Goal: Task Accomplishment & Management: Manage account settings

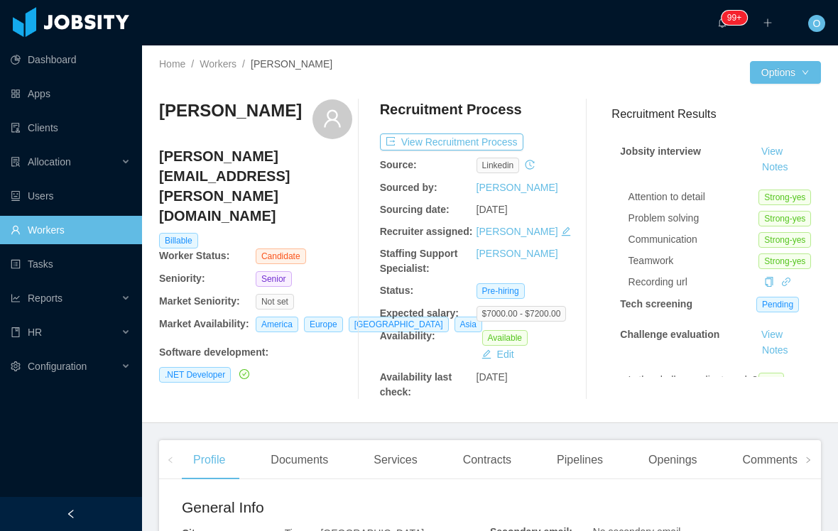
click at [794, 159] on button "Notes" at bounding box center [775, 167] width 38 height 17
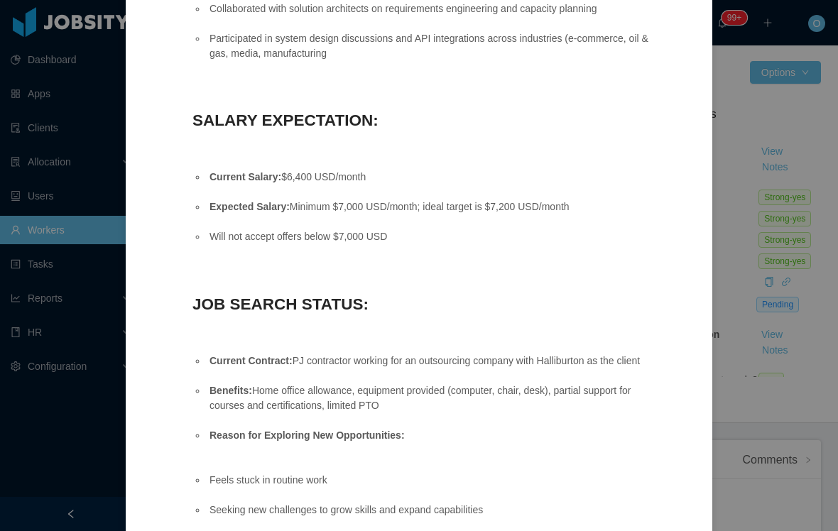
scroll to position [2906, 0]
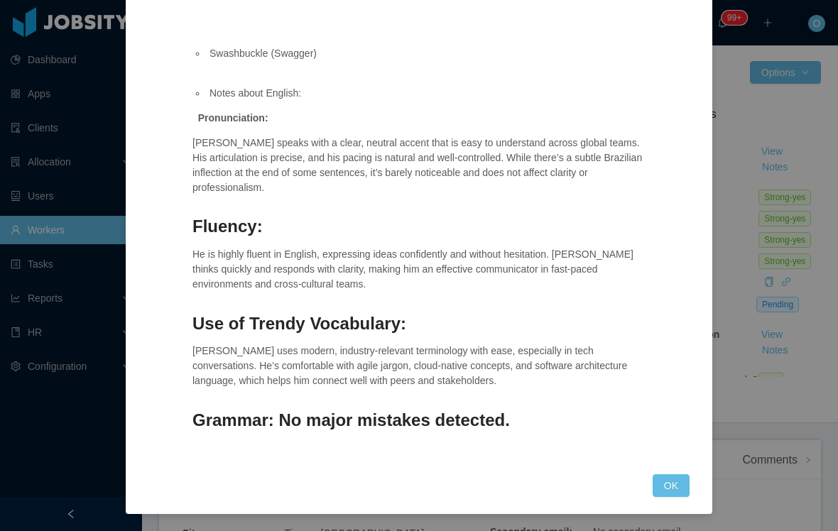
click at [673, 480] on button "OK" at bounding box center [671, 485] width 37 height 23
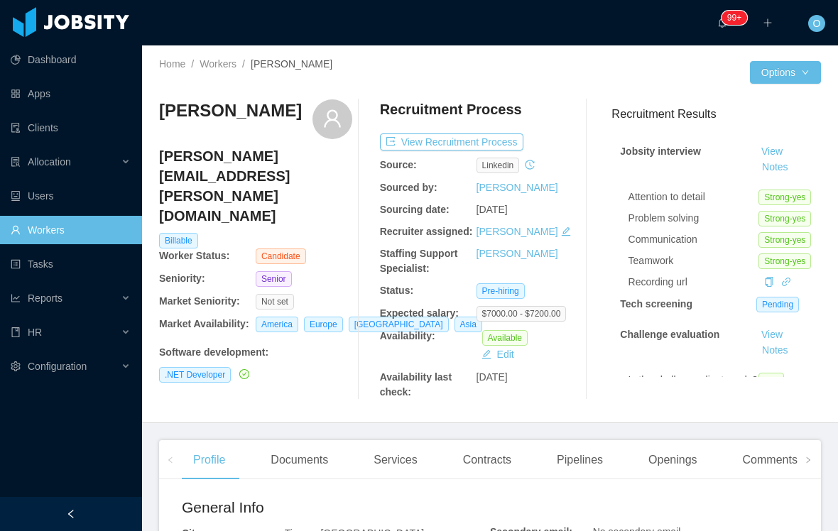
scroll to position [3650, 0]
click at [794, 159] on button "Notes" at bounding box center [775, 167] width 38 height 17
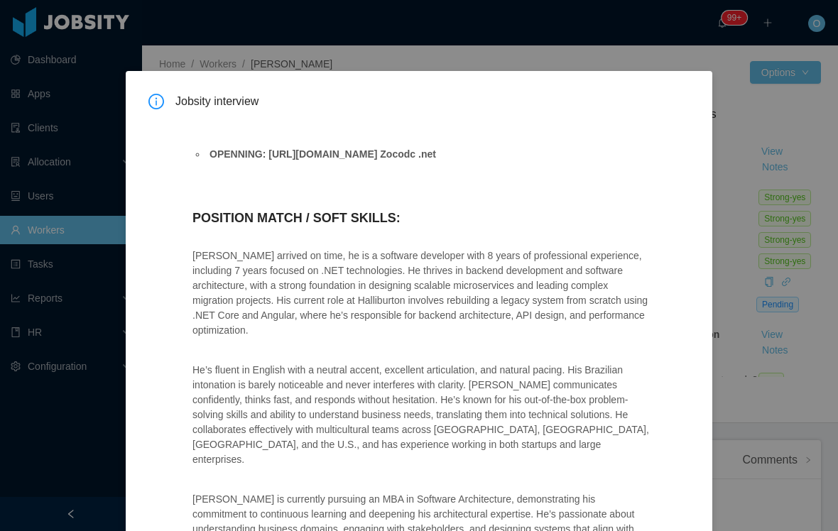
scroll to position [0, 0]
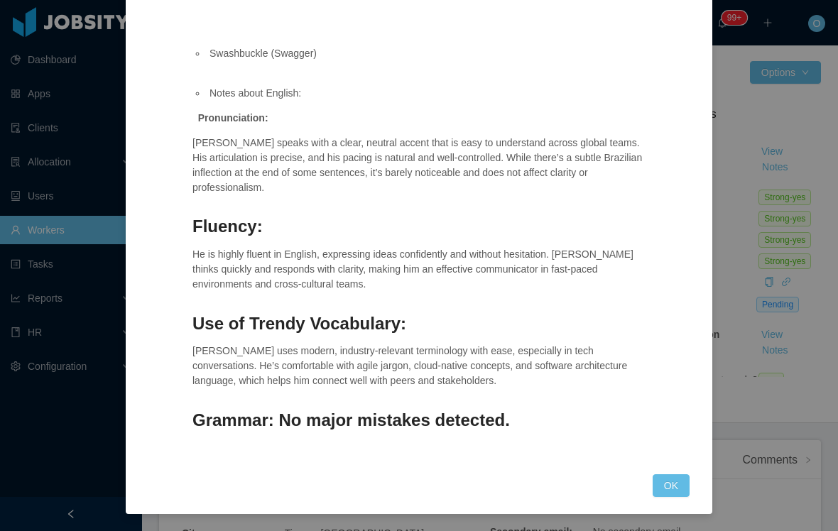
click at [672, 493] on button "OK" at bounding box center [671, 485] width 37 height 23
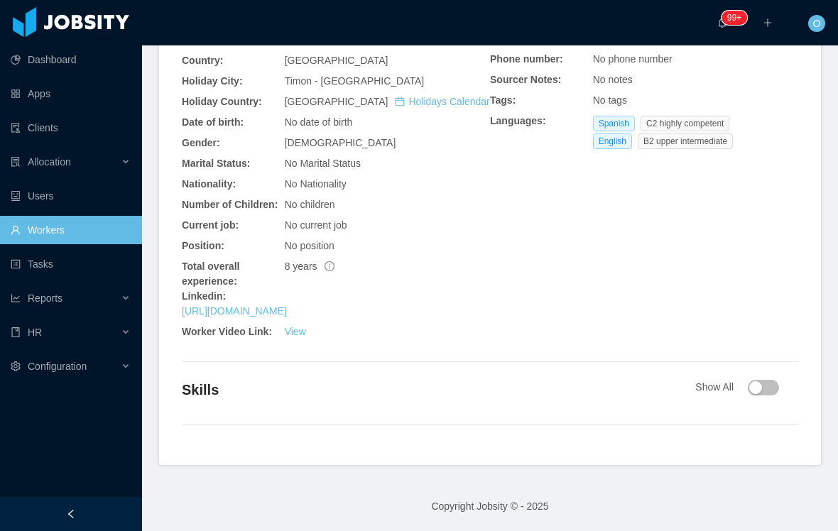
scroll to position [523, 0]
click at [756, 394] on button "button" at bounding box center [763, 388] width 31 height 16
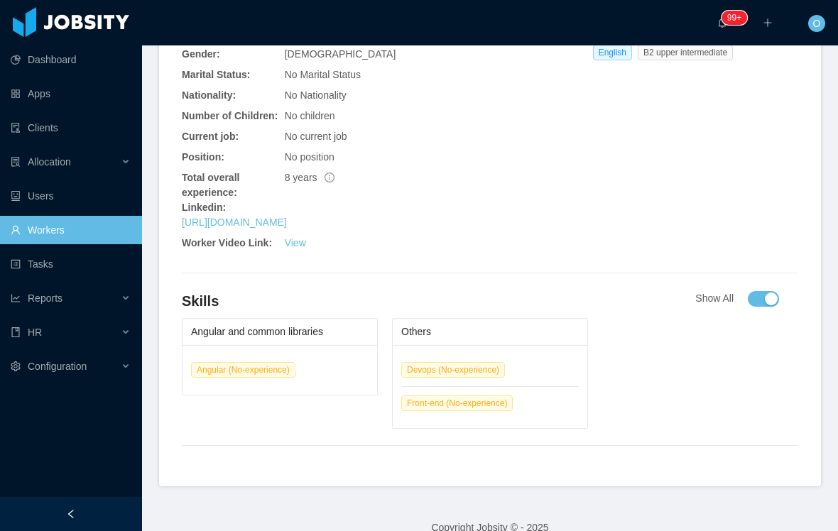
click at [768, 307] on button "button" at bounding box center [763, 299] width 31 height 16
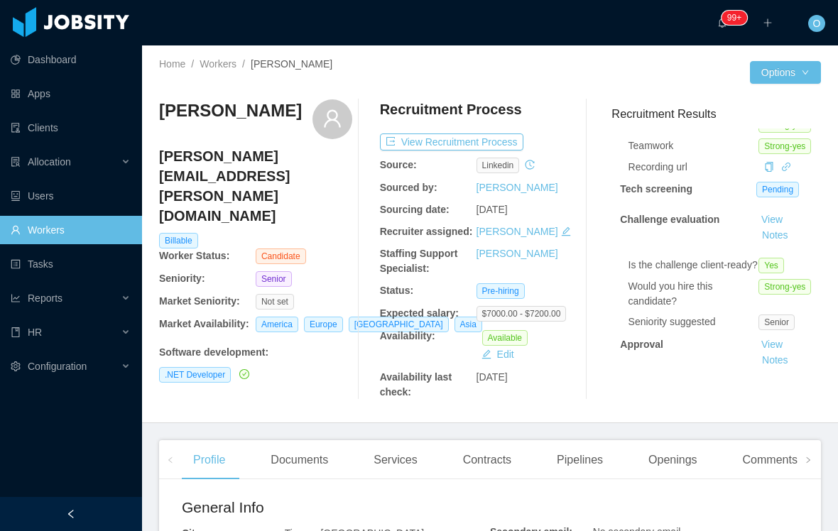
scroll to position [114, 0]
click at [794, 353] on button "Notes" at bounding box center [775, 361] width 38 height 17
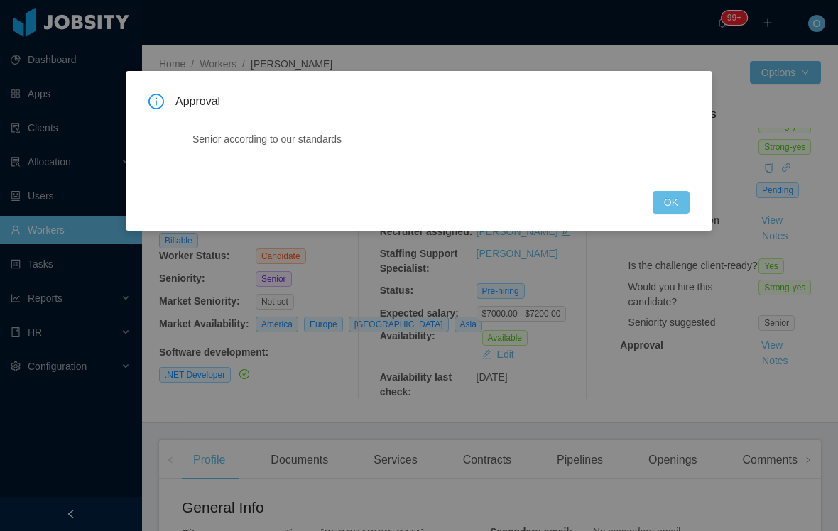
click at [669, 209] on button "OK" at bounding box center [671, 202] width 37 height 23
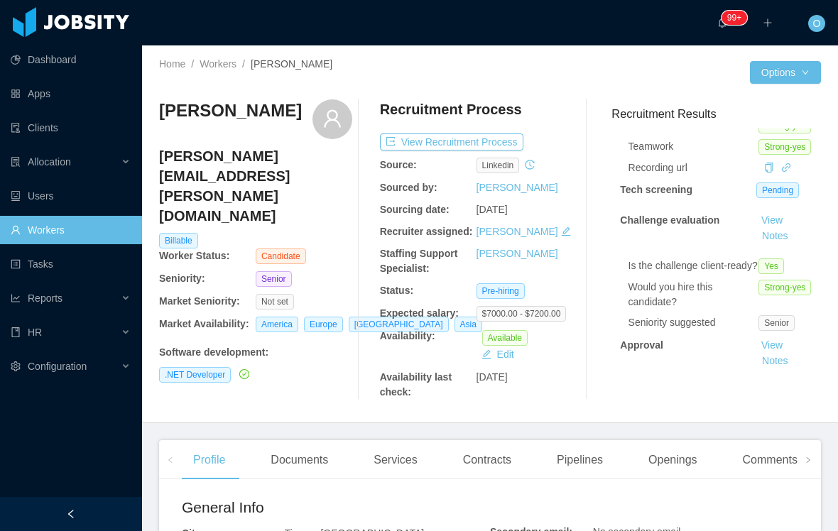
click at [794, 228] on button "Notes" at bounding box center [775, 236] width 38 height 17
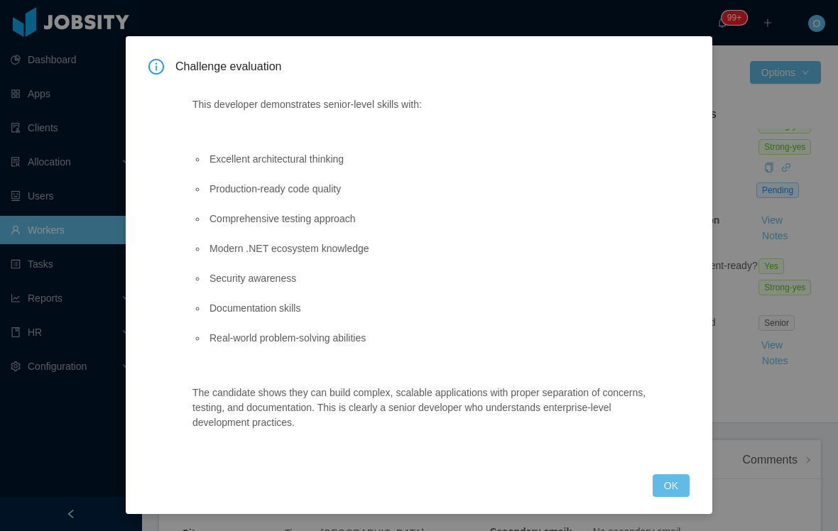
scroll to position [35, 0]
click at [668, 486] on button "OK" at bounding box center [671, 485] width 37 height 23
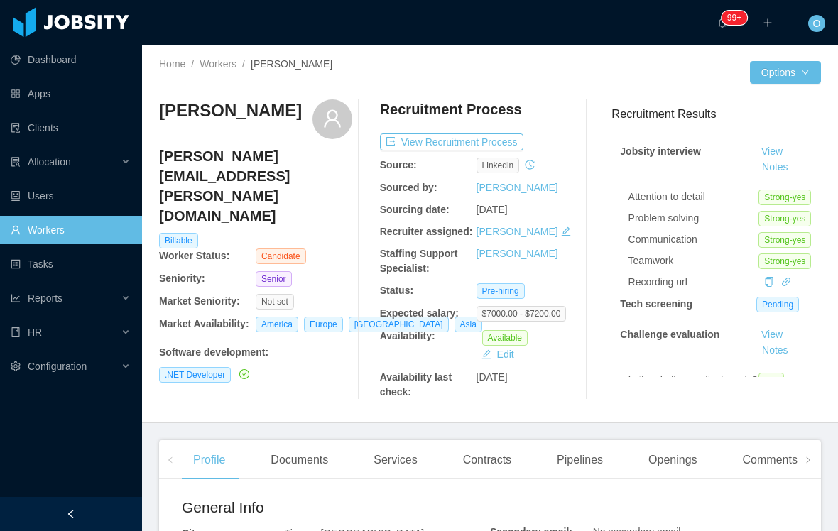
scroll to position [0, 4]
